Goal: Transaction & Acquisition: Purchase product/service

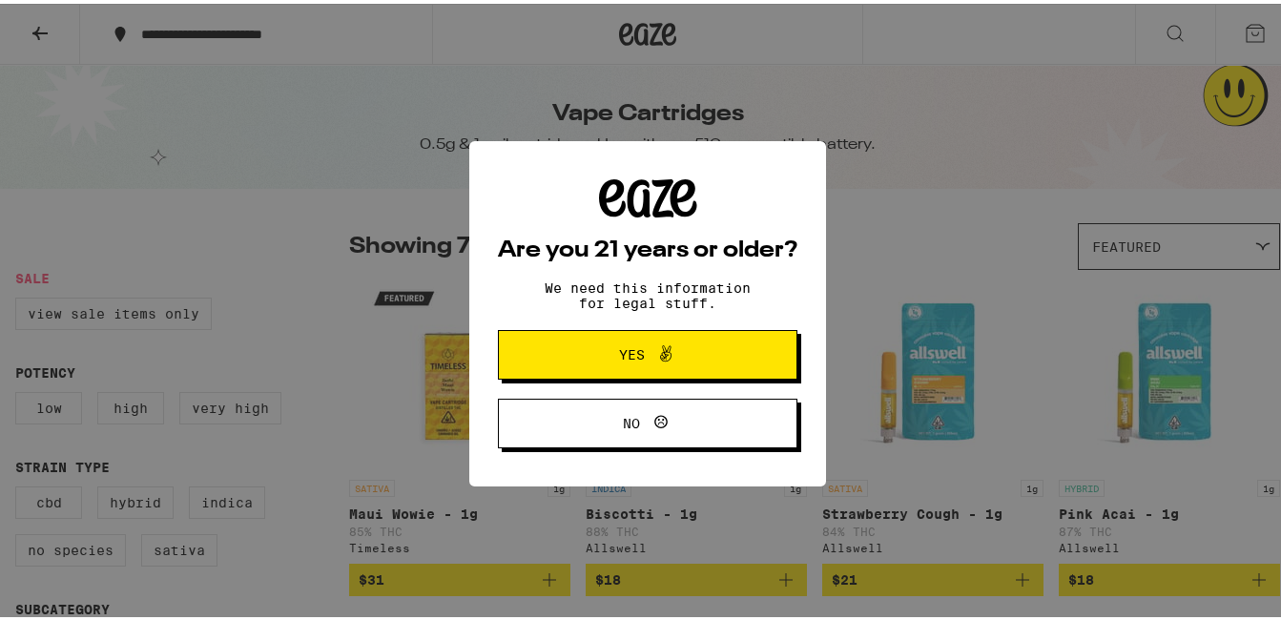
click at [619, 351] on span "Yes" at bounding box center [632, 350] width 26 height 13
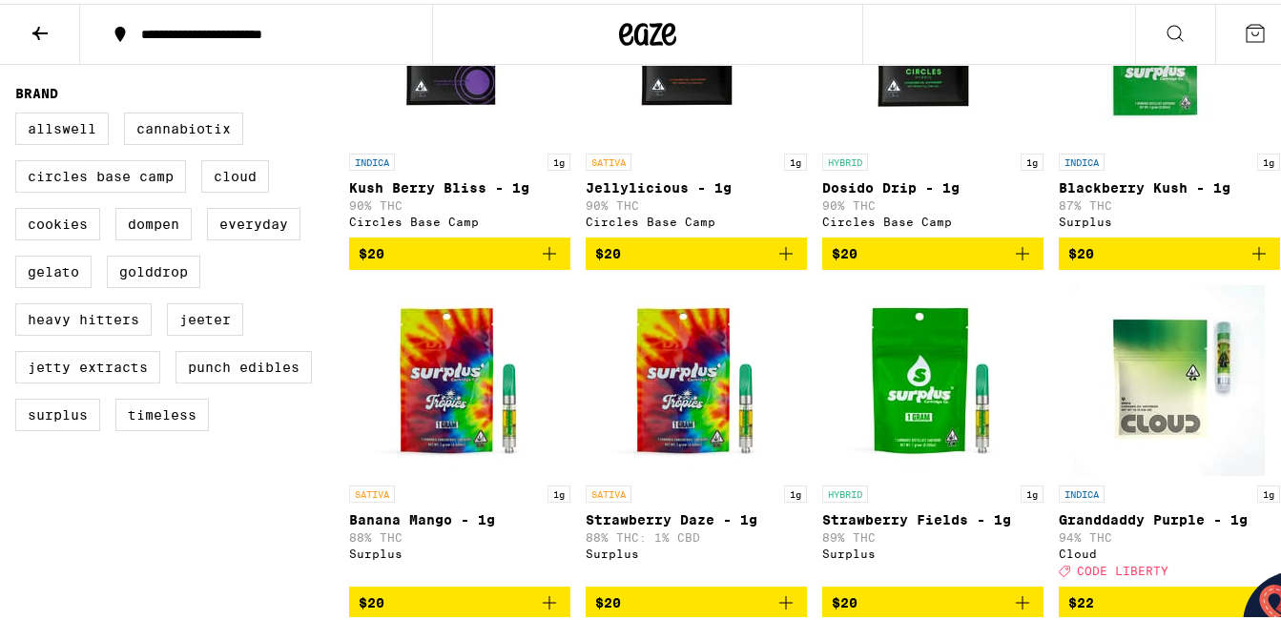
scroll to position [859, 0]
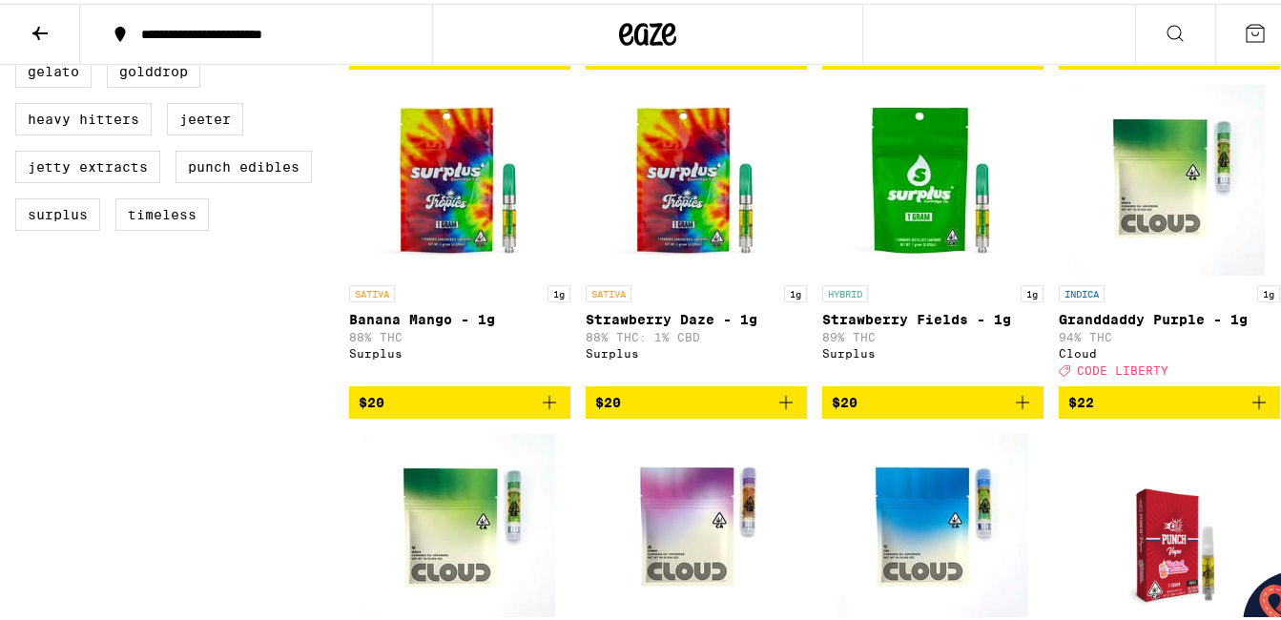
click at [1122, 323] on p "Granddaddy Purple - 1g" at bounding box center [1169, 315] width 221 height 15
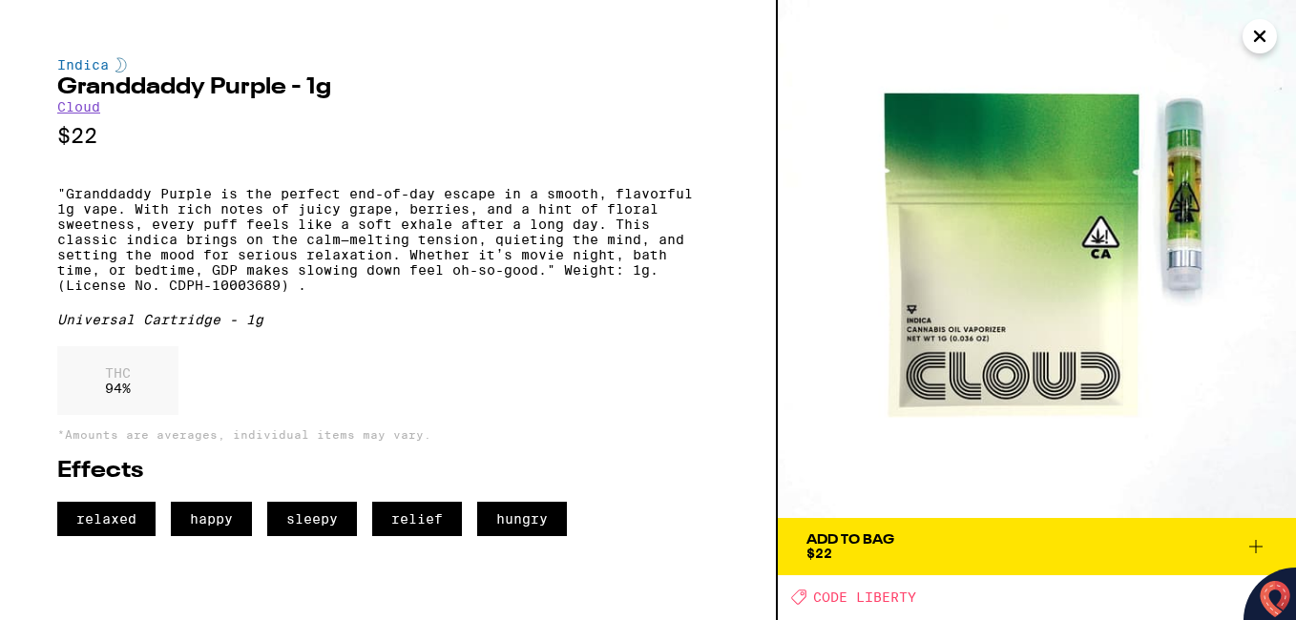
scroll to position [859, 0]
click at [1189, 238] on img at bounding box center [1037, 259] width 518 height 518
click at [1051, 250] on img at bounding box center [1037, 259] width 518 height 518
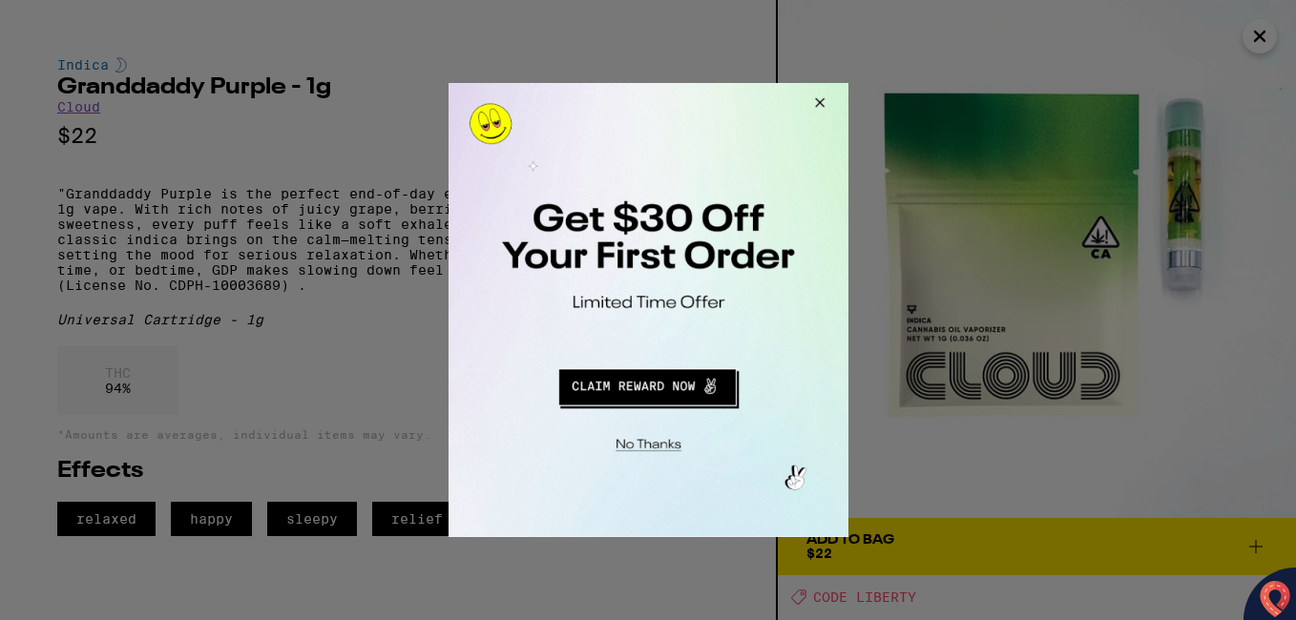
click at [661, 389] on button "Redirect to URL" at bounding box center [646, 385] width 332 height 46
